Goal: Information Seeking & Learning: Find specific fact

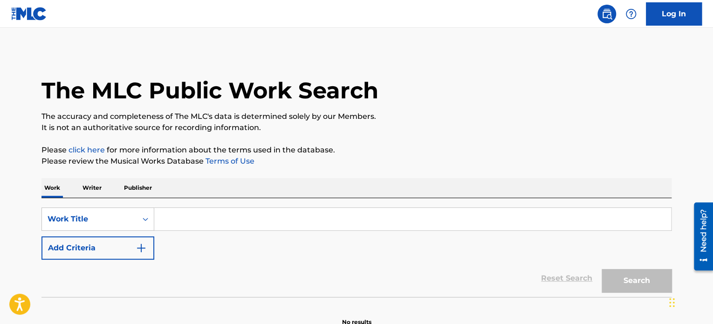
click at [205, 217] on input "Search Form" at bounding box center [412, 219] width 517 height 22
paste input "Far Cry 3 - [PERSON_NAME]"
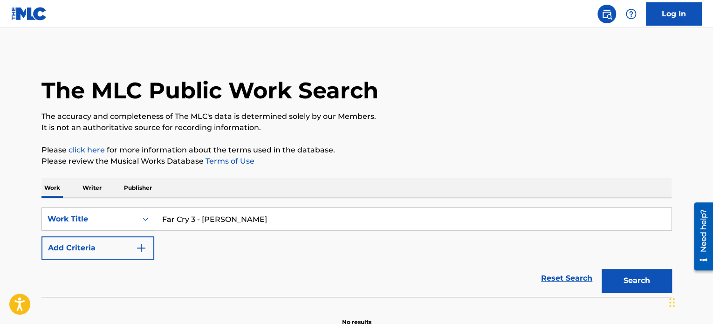
type input "Far Cry 3 - [PERSON_NAME]"
click at [617, 275] on button "Search" at bounding box center [637, 280] width 70 height 23
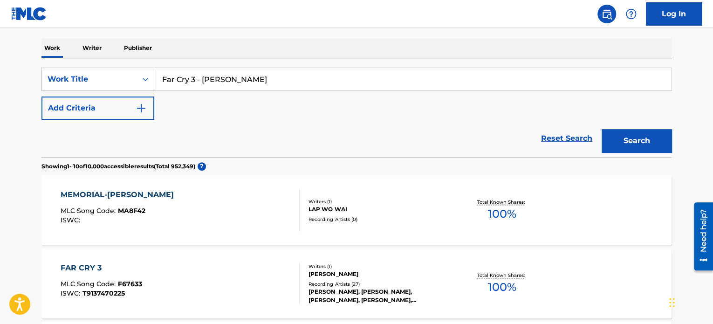
scroll to position [233, 0]
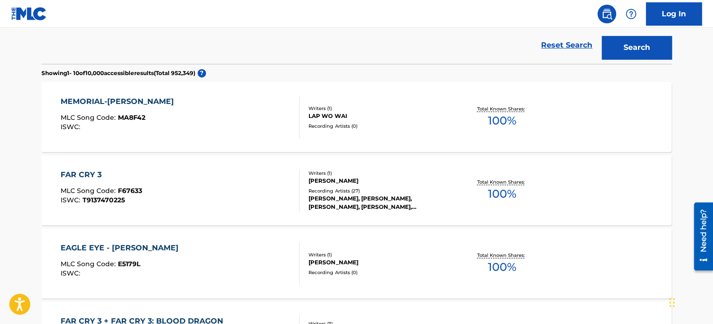
click at [236, 182] on div "FAR CRY 3 MLC Song Code : F67633 ISWC : T9137470225" at bounding box center [180, 190] width 239 height 42
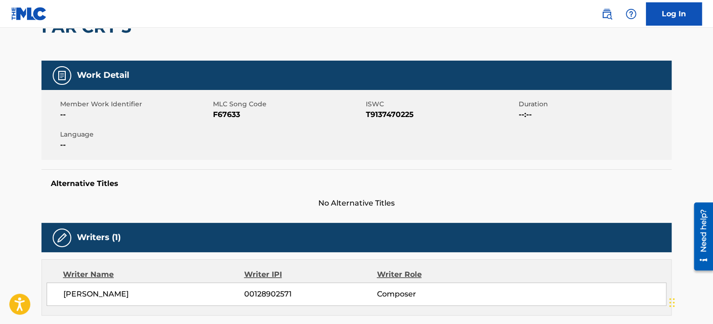
scroll to position [140, 0]
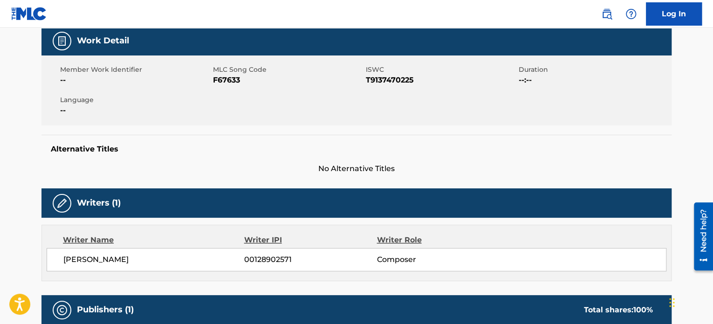
drag, startPoint x: 66, startPoint y: 262, endPoint x: 162, endPoint y: 262, distance: 96.0
click at [162, 262] on span "[PERSON_NAME]" at bounding box center [153, 259] width 181 height 11
drag, startPoint x: 166, startPoint y: 260, endPoint x: 62, endPoint y: 260, distance: 104.8
click at [62, 260] on div "[PERSON_NAME] 00128902571 Composer" at bounding box center [357, 259] width 620 height 23
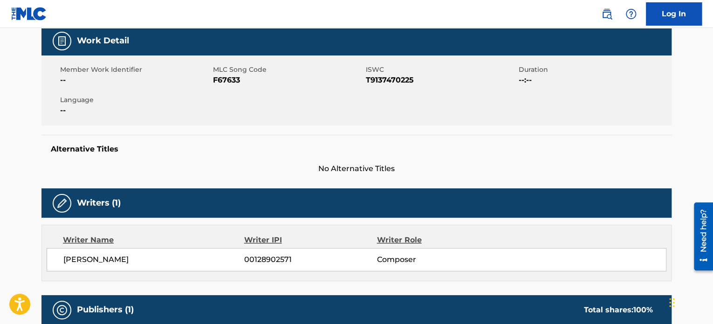
copy span "[PERSON_NAME]"
